Goal: Task Accomplishment & Management: Use online tool/utility

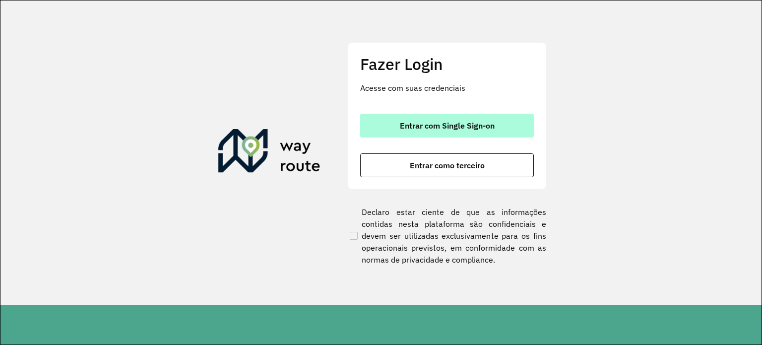
click at [469, 119] on button "Entrar com Single Sign-on" at bounding box center [447, 126] width 174 height 24
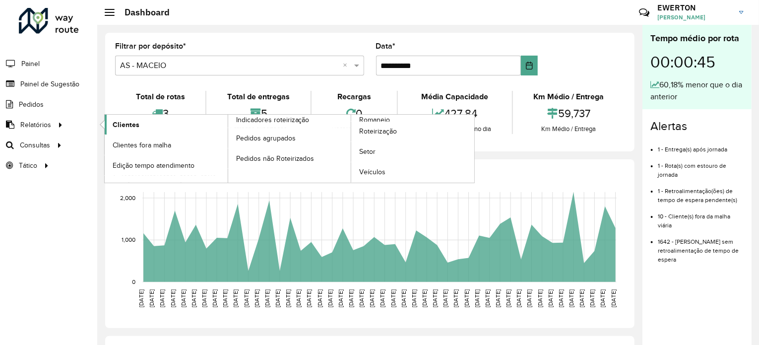
click at [125, 125] on span "Clientes" at bounding box center [126, 125] width 27 height 10
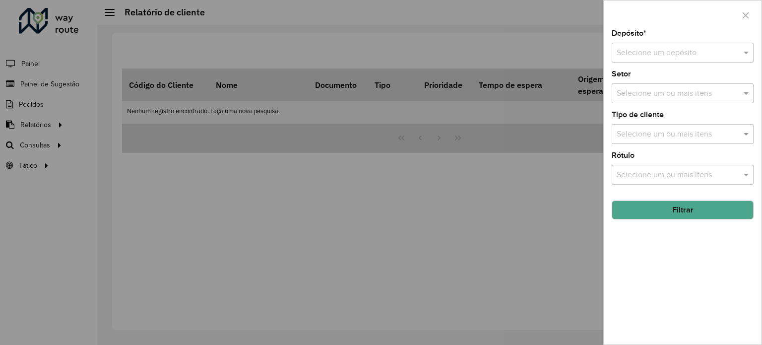
click at [641, 73] on div "Setor Selecione um ou mais itens" at bounding box center [683, 86] width 142 height 33
click at [652, 57] on input "text" at bounding box center [673, 53] width 112 height 12
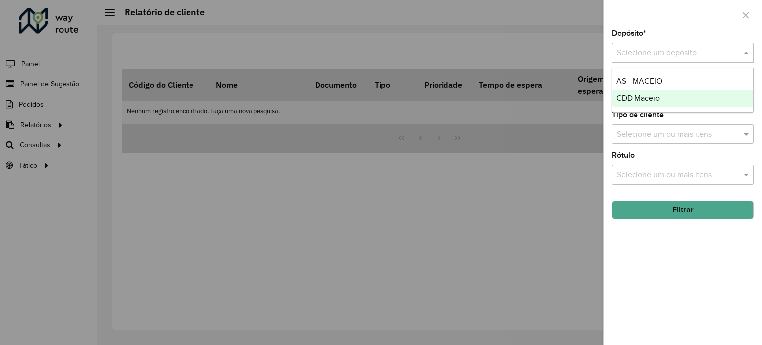
drag, startPoint x: 657, startPoint y: 78, endPoint x: 660, endPoint y: 99, distance: 20.6
click at [660, 99] on div "AS - MACEIO CDD Maceio" at bounding box center [682, 90] width 141 height 34
click at [662, 96] on div "CDD Maceio" at bounding box center [682, 98] width 141 height 17
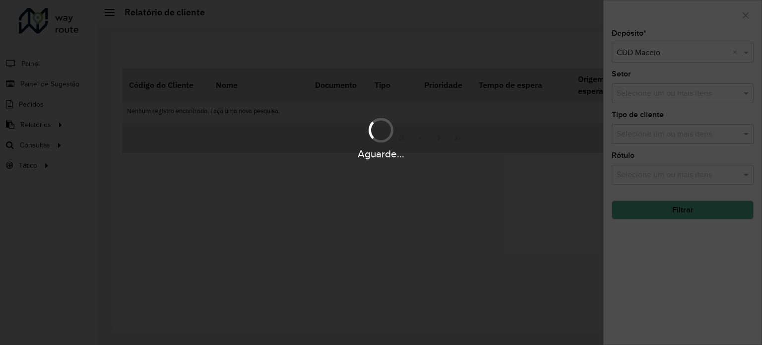
click at [683, 94] on div "Aguarde..." at bounding box center [381, 172] width 762 height 345
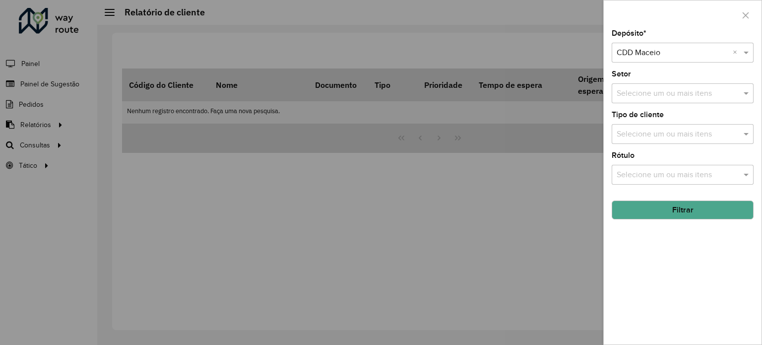
click at [683, 94] on input "text" at bounding box center [677, 94] width 127 height 12
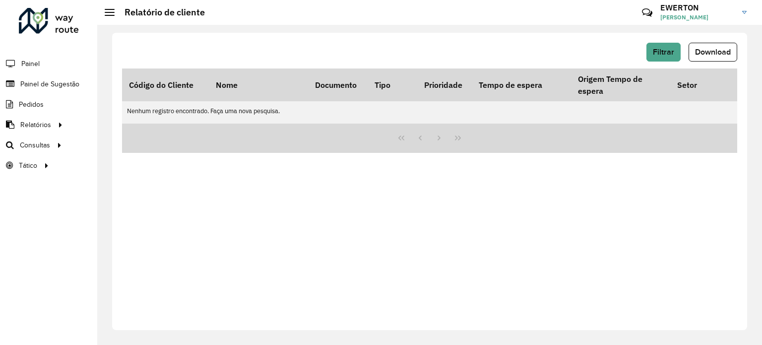
click at [677, 140] on div at bounding box center [429, 138] width 615 height 29
click at [679, 46] on button "Filtrar" at bounding box center [664, 52] width 34 height 19
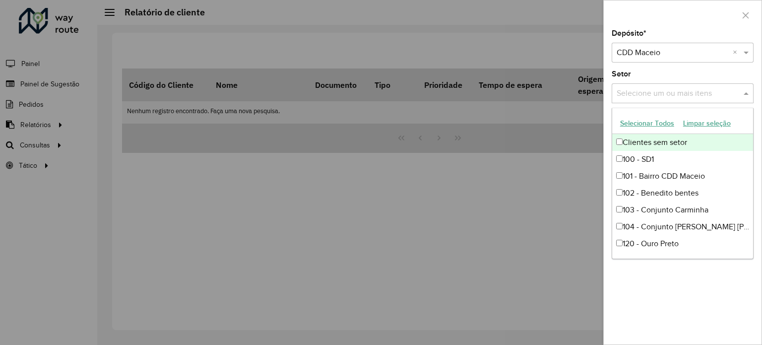
click at [645, 94] on input "text" at bounding box center [677, 94] width 127 height 12
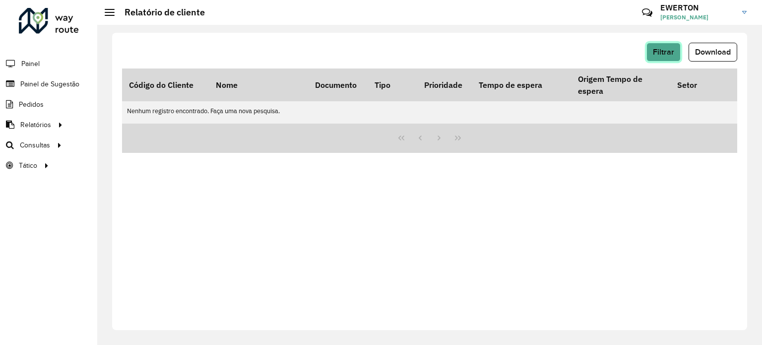
click at [678, 58] on button "Filtrar" at bounding box center [664, 52] width 34 height 19
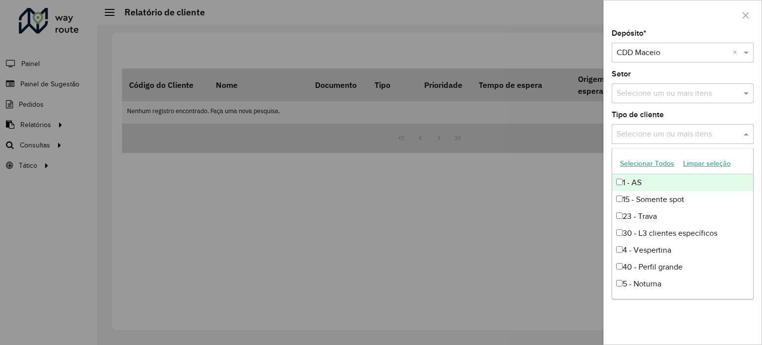
click at [675, 131] on input "text" at bounding box center [677, 135] width 127 height 12
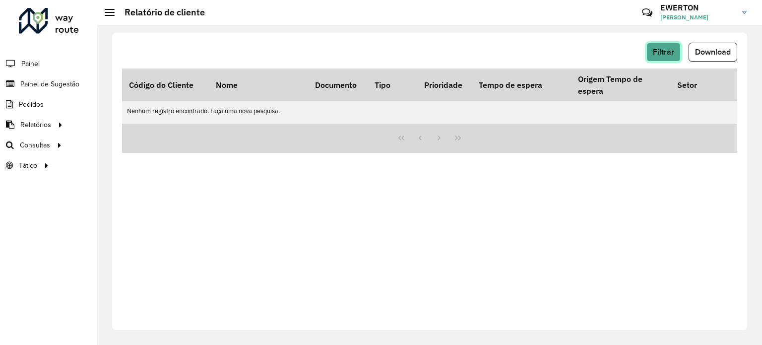
click at [680, 54] on button "Filtrar" at bounding box center [664, 52] width 34 height 19
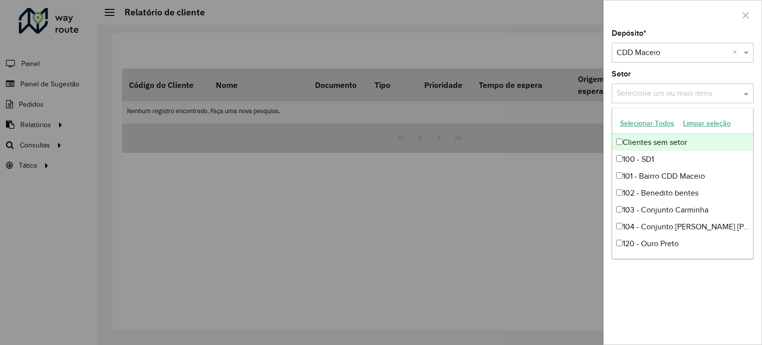
click at [659, 96] on input "text" at bounding box center [677, 94] width 127 height 12
click at [663, 89] on input "text" at bounding box center [677, 94] width 127 height 12
click at [663, 95] on input "text" at bounding box center [677, 94] width 127 height 12
click at [721, 84] on div "Selecione um ou mais itens" at bounding box center [683, 93] width 142 height 20
click at [679, 73] on div "Setor Selecione um ou mais itens" at bounding box center [683, 86] width 142 height 33
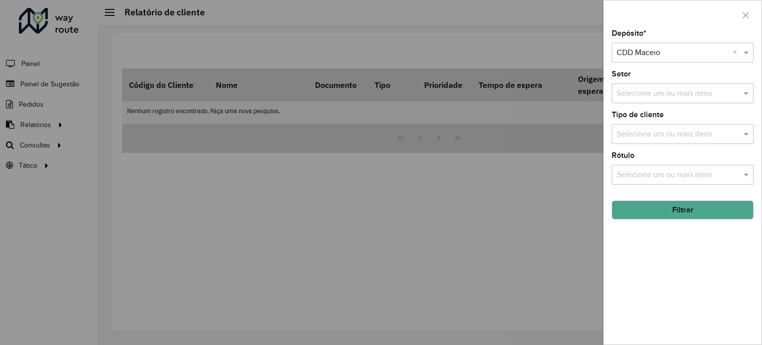
click at [675, 138] on input "text" at bounding box center [677, 135] width 127 height 12
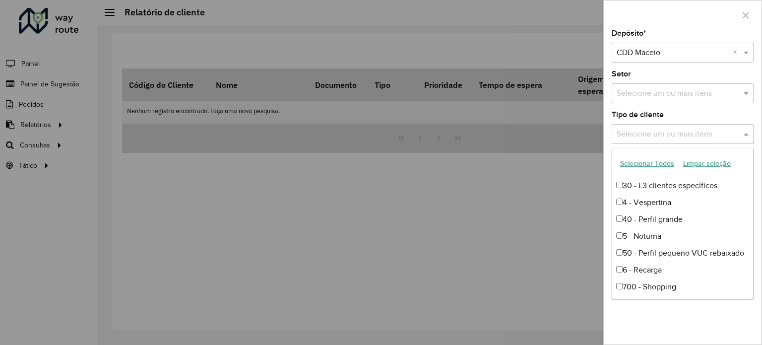
scroll to position [134, 0]
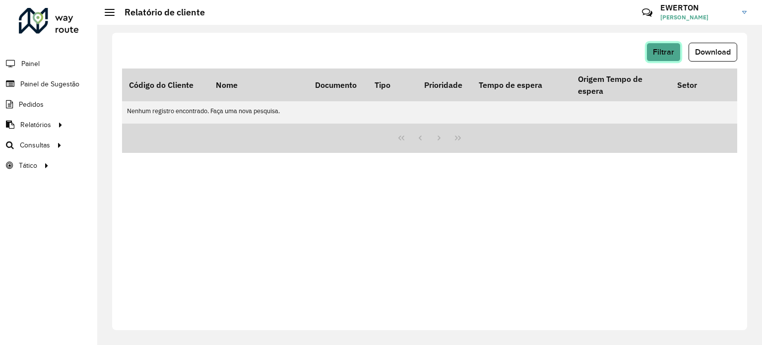
click at [675, 59] on button "Filtrar" at bounding box center [664, 52] width 34 height 19
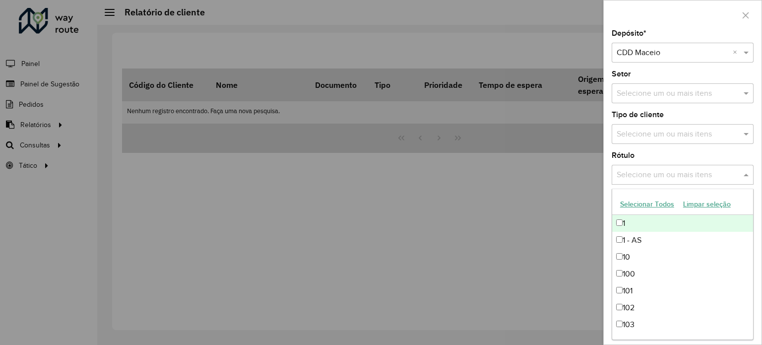
click at [666, 166] on div "Selecione um ou mais itens" at bounding box center [683, 175] width 142 height 20
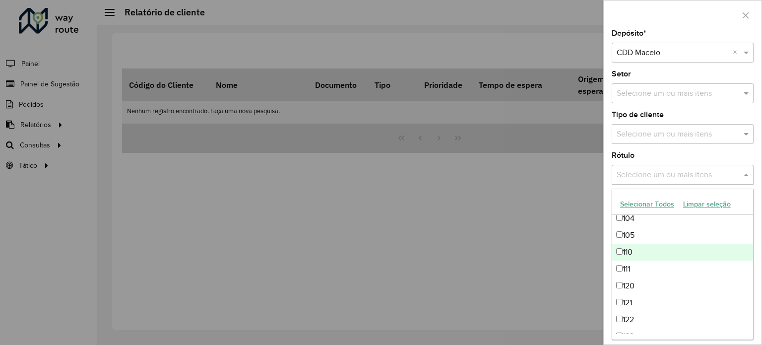
scroll to position [149, 0]
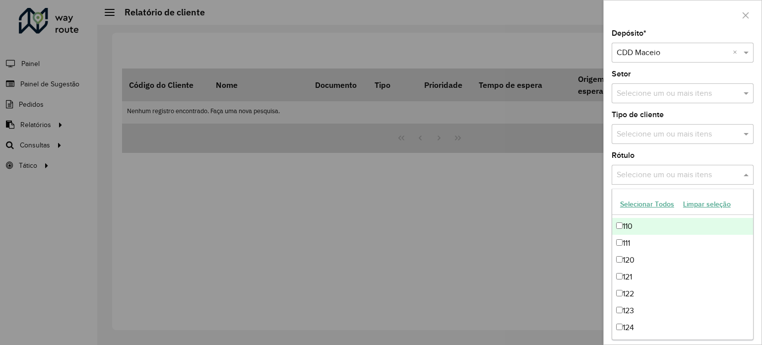
click at [654, 148] on div "Depósito * Selecione um depósito × CDD Maceio × Setor Selecione um ou mais iten…" at bounding box center [683, 187] width 158 height 315
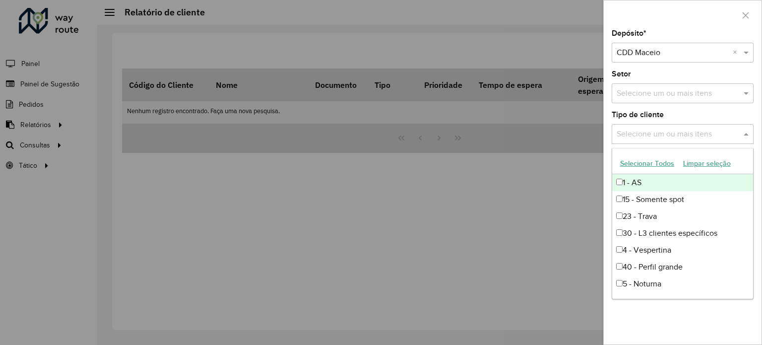
click at [655, 134] on input "text" at bounding box center [677, 135] width 127 height 12
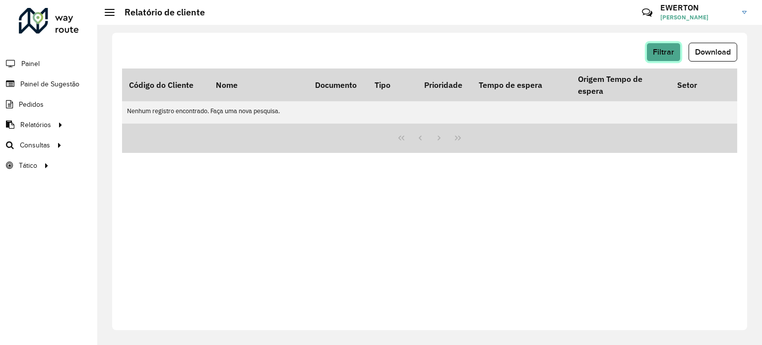
click at [673, 59] on button "Filtrar" at bounding box center [664, 52] width 34 height 19
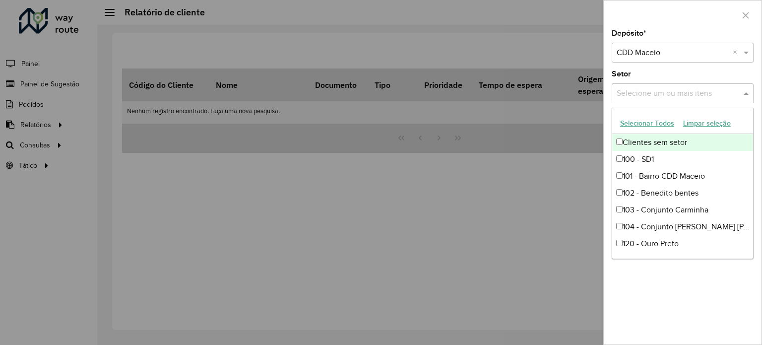
click at [652, 85] on div "Selecione um ou mais itens" at bounding box center [683, 93] width 142 height 20
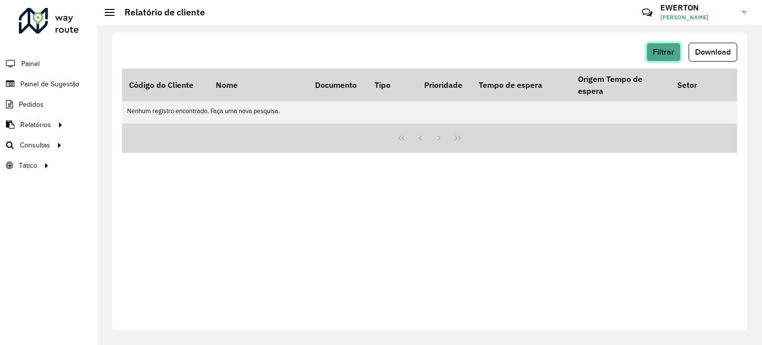
click at [669, 45] on button "Filtrar" at bounding box center [664, 52] width 34 height 19
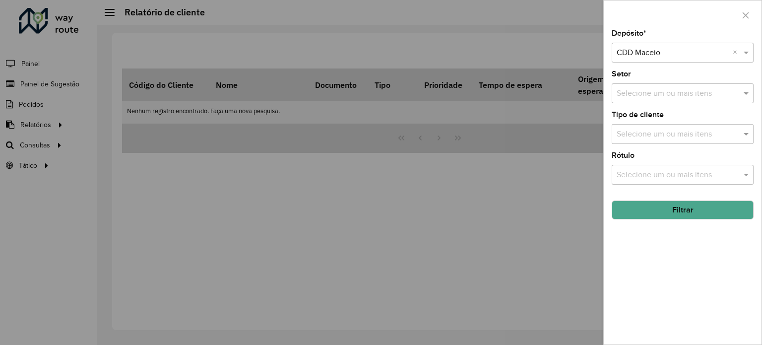
click at [670, 198] on hb-field-button "Filtrar" at bounding box center [683, 206] width 142 height 27
click at [677, 210] on button "Filtrar" at bounding box center [683, 210] width 142 height 19
